Goal: Find specific page/section: Find specific page/section

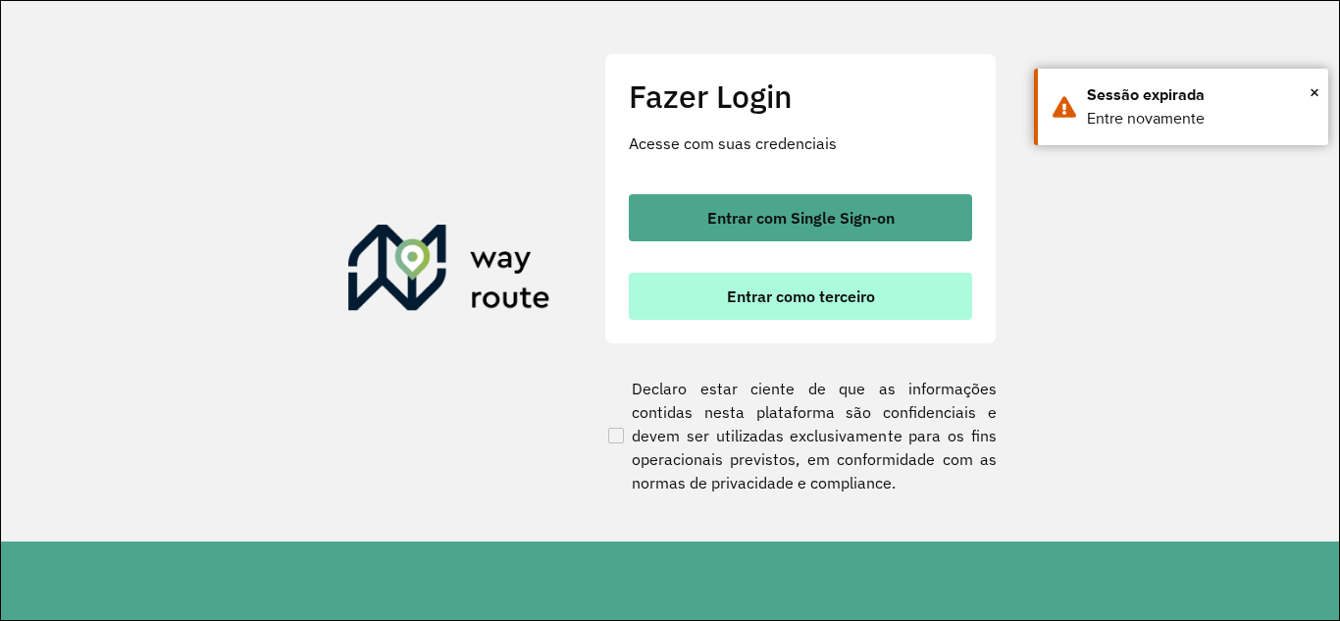
click at [767, 306] on button "Entrar como terceiro" at bounding box center [800, 296] width 343 height 47
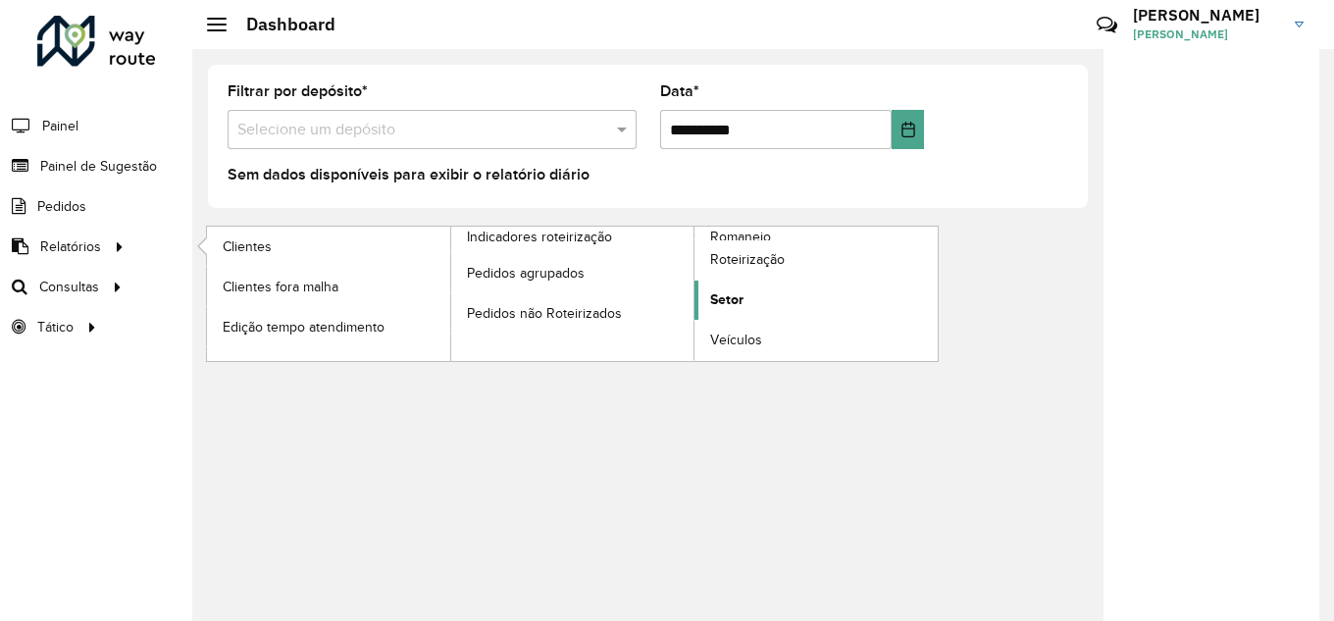
click at [716, 290] on span "Setor" at bounding box center [726, 299] width 33 height 21
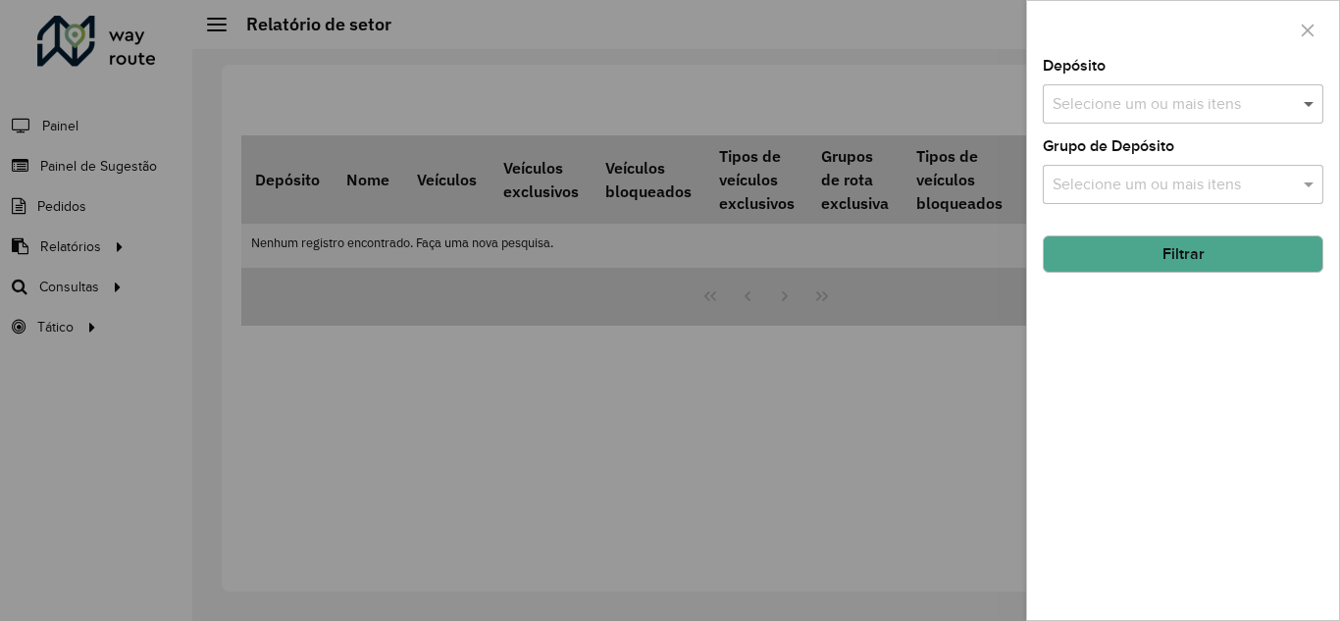
click at [1318, 100] on span at bounding box center [1311, 104] width 25 height 24
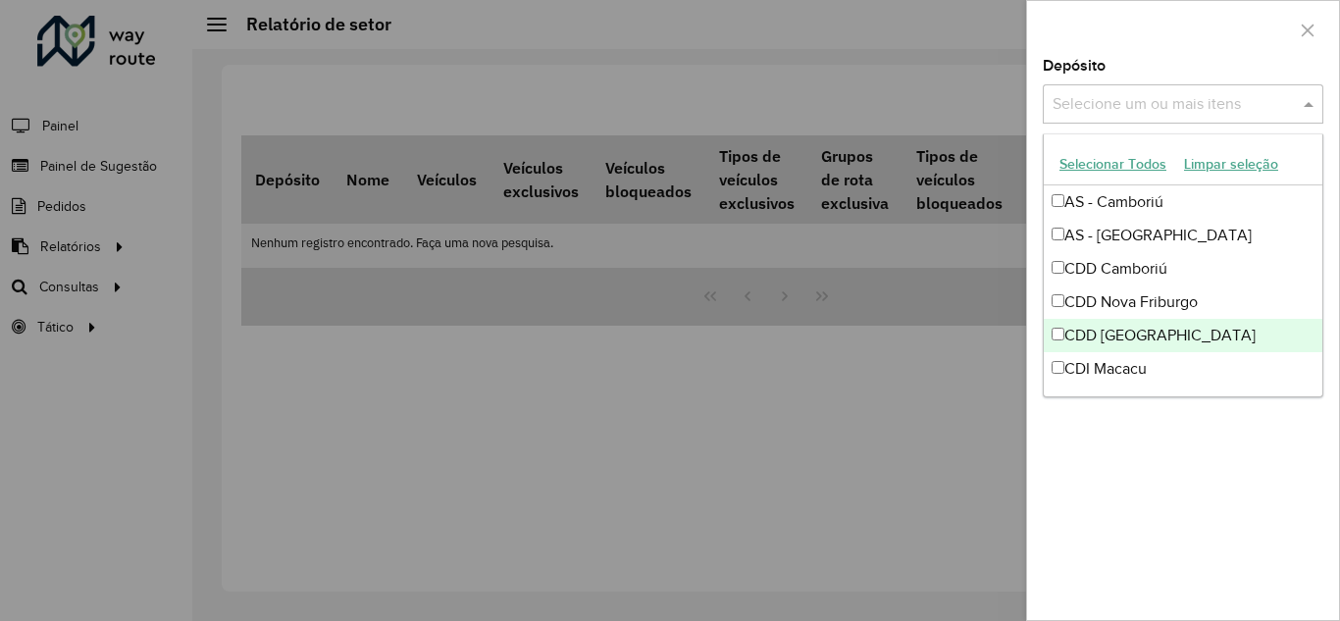
click at [1106, 335] on div "CDD Rondonópolis" at bounding box center [1183, 335] width 279 height 33
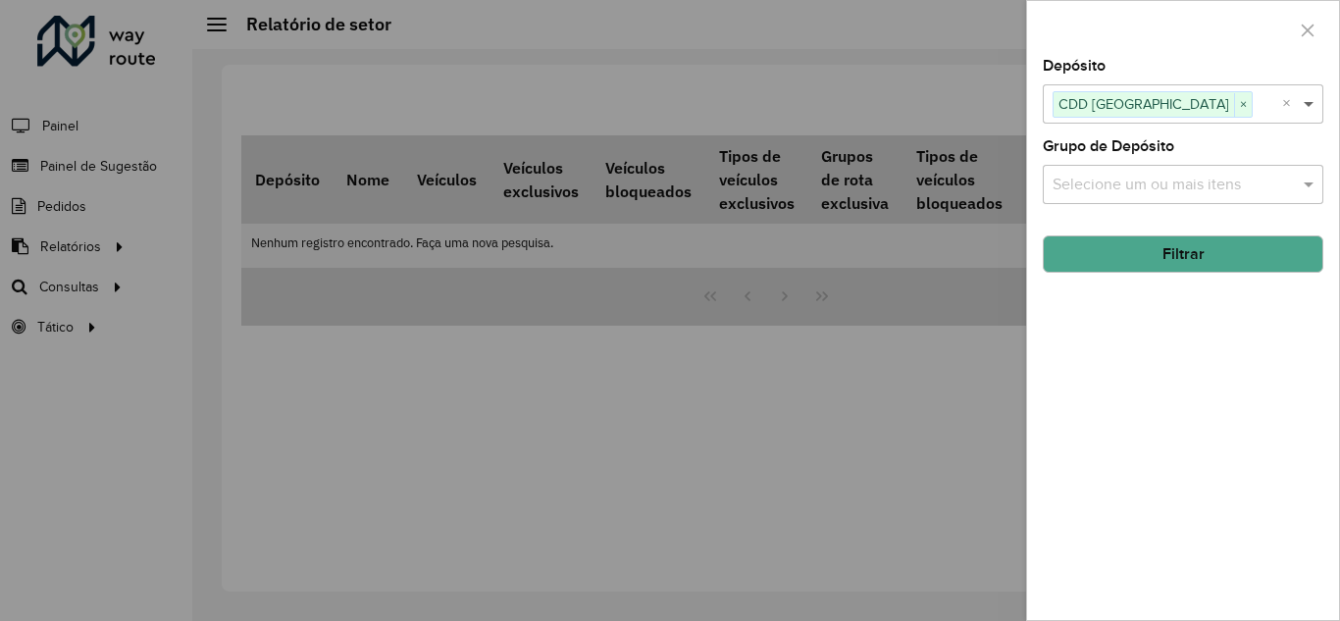
click at [1316, 105] on span at bounding box center [1311, 104] width 25 height 24
click at [1169, 251] on button "Filtrar" at bounding box center [1183, 253] width 281 height 37
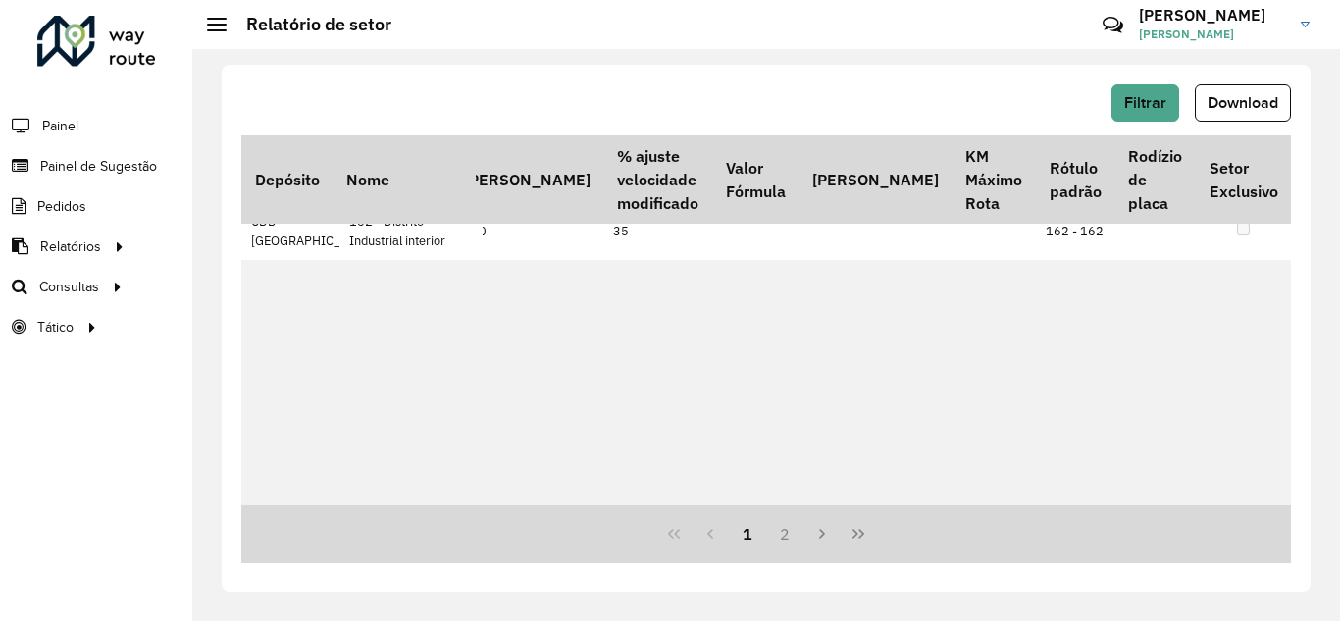
scroll to position [196, 1075]
